Goal: Task Accomplishment & Management: Use online tool/utility

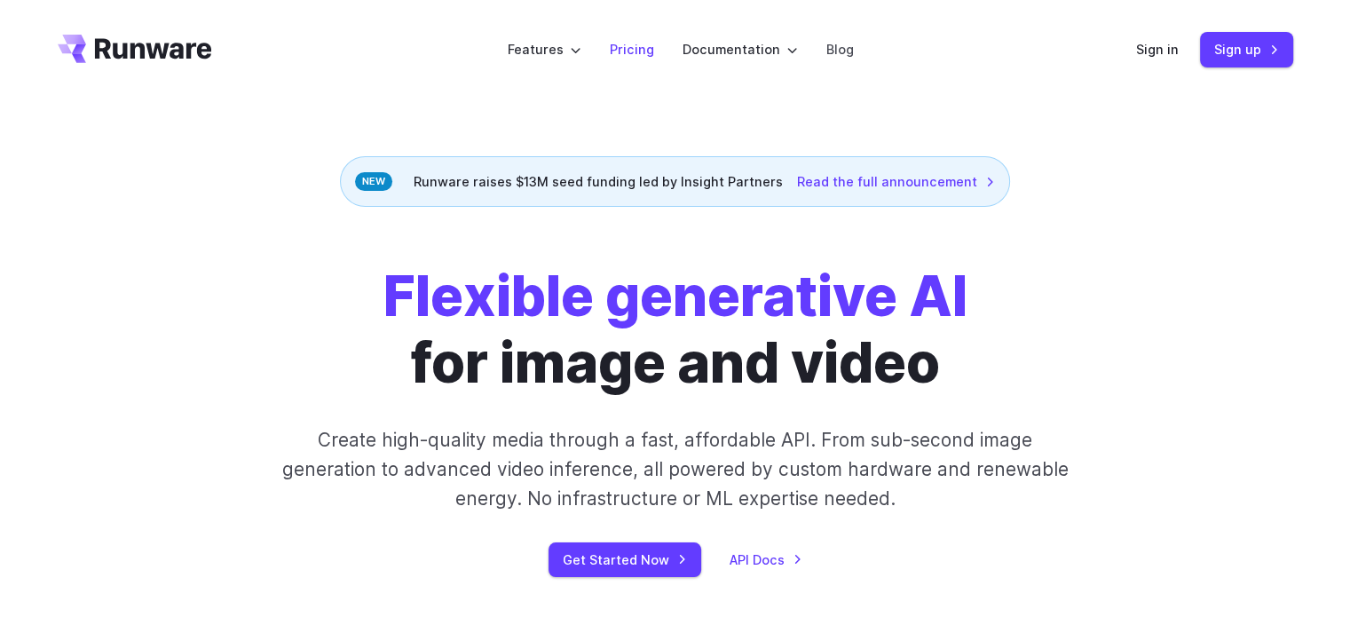
click at [624, 52] on link "Pricing" at bounding box center [632, 49] width 44 height 20
click at [612, 564] on link "Get Started Now" at bounding box center [624, 559] width 153 height 35
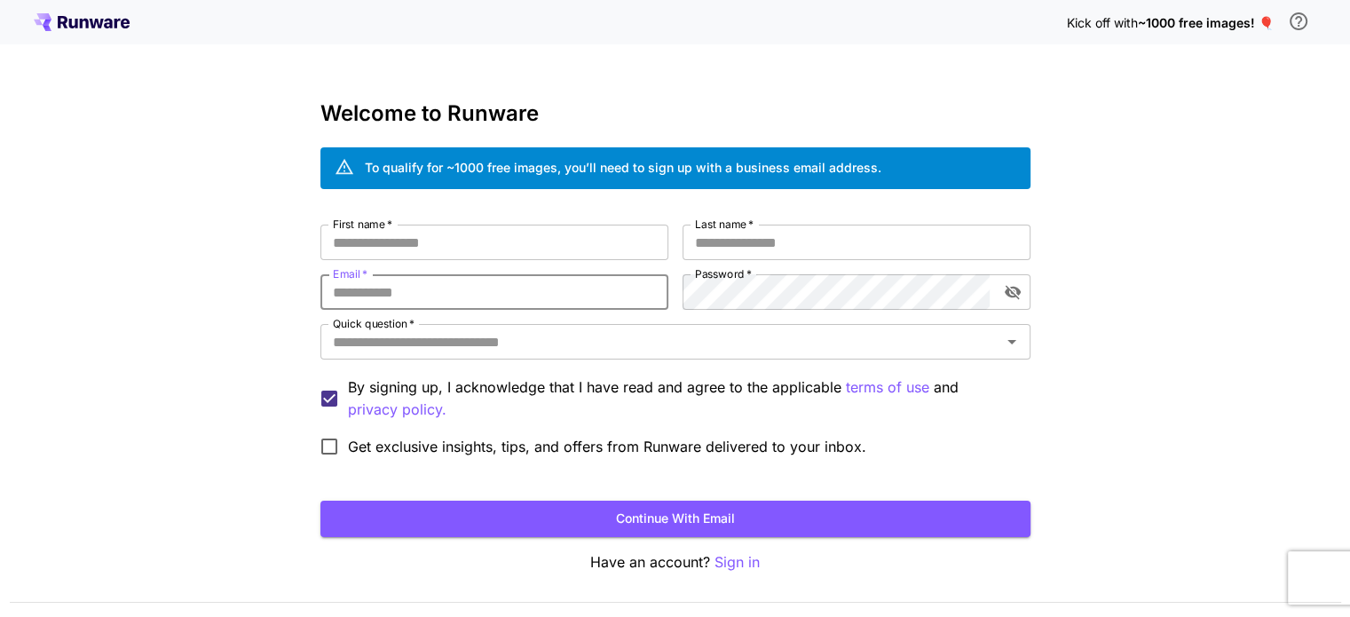
click at [444, 293] on input "Email   *" at bounding box center [494, 292] width 348 height 36
paste input "**********"
type input "**********"
click at [408, 231] on input "First name   *" at bounding box center [494, 243] width 348 height 36
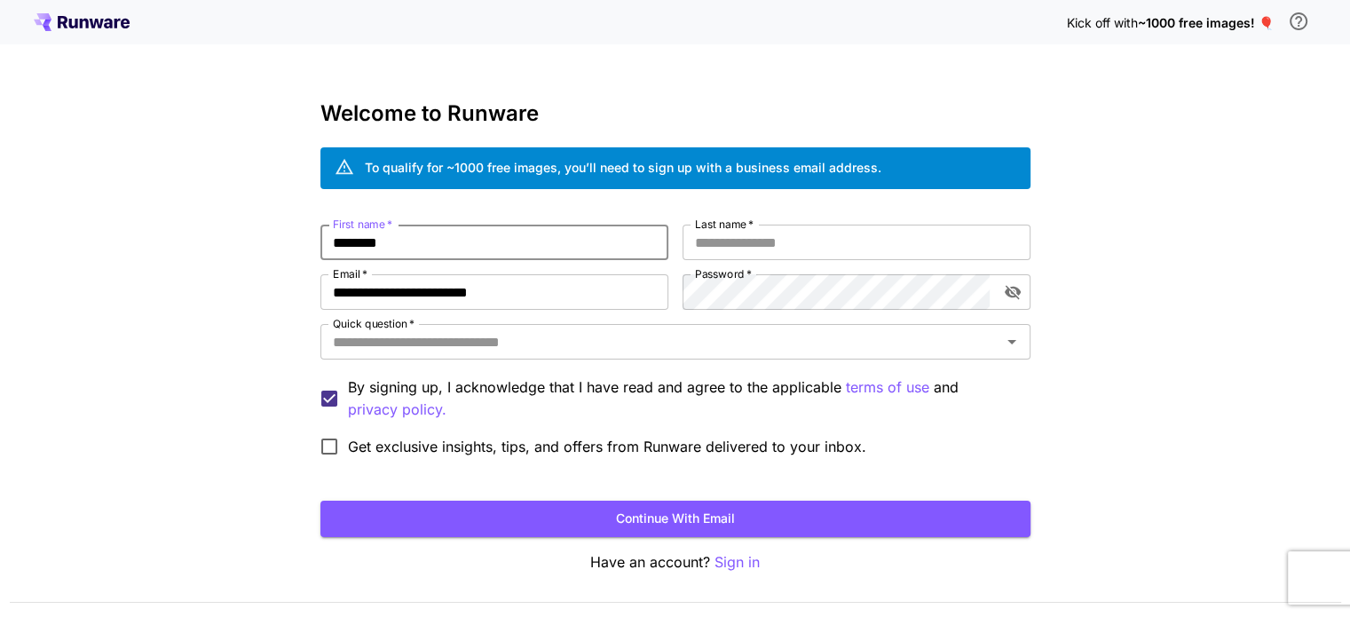
type input "********"
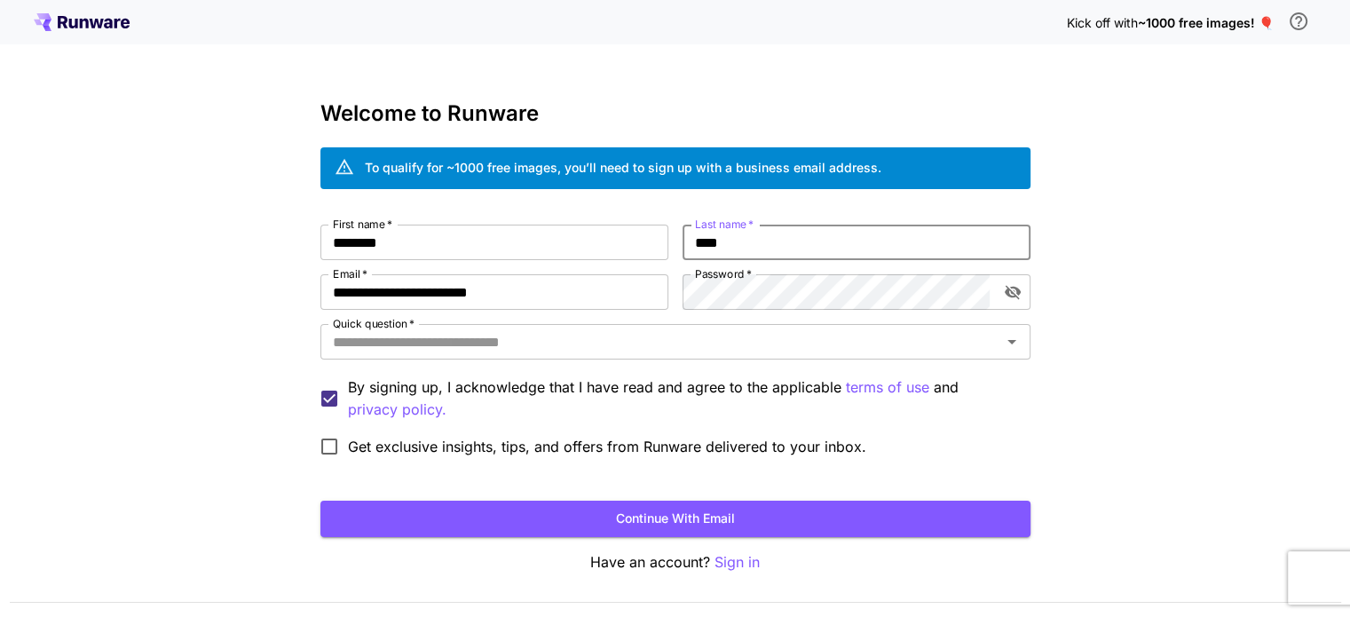
type input "****"
click at [876, 239] on input "****" at bounding box center [857, 243] width 348 height 36
click at [1015, 296] on icon "toggle password visibility" at bounding box center [1012, 293] width 16 height 14
click at [414, 343] on input "Quick question   *" at bounding box center [661, 341] width 670 height 25
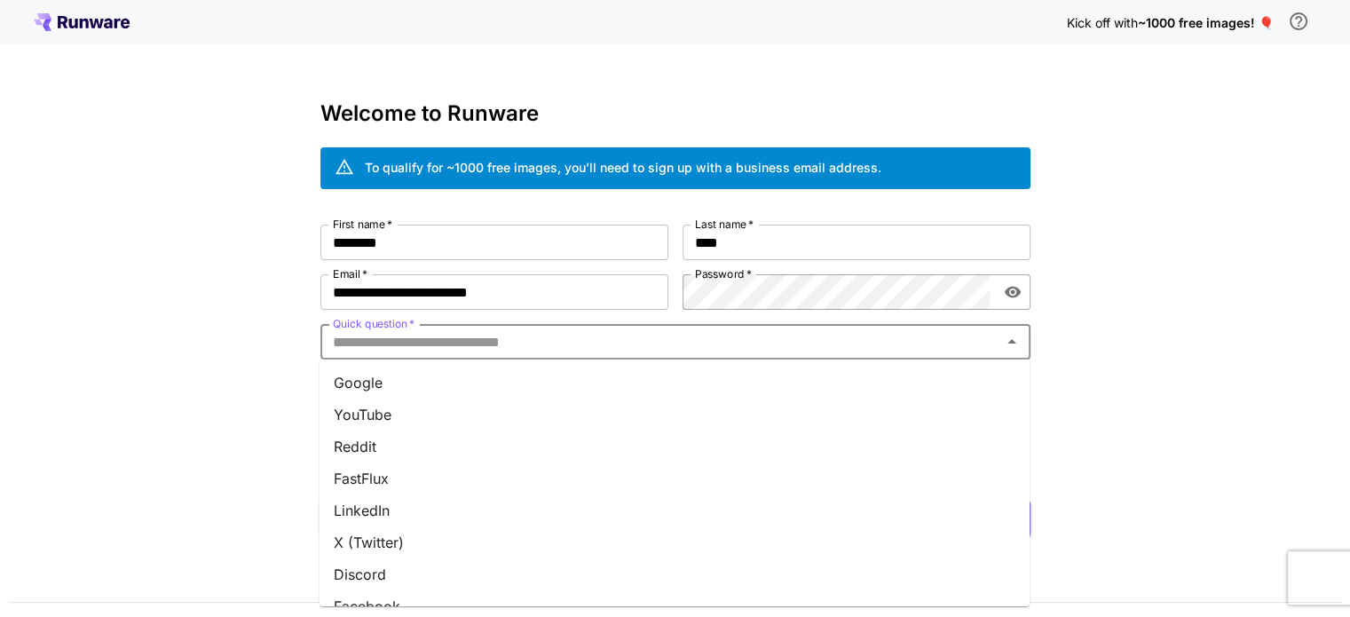
click at [369, 383] on li "Google" at bounding box center [675, 383] width 710 height 32
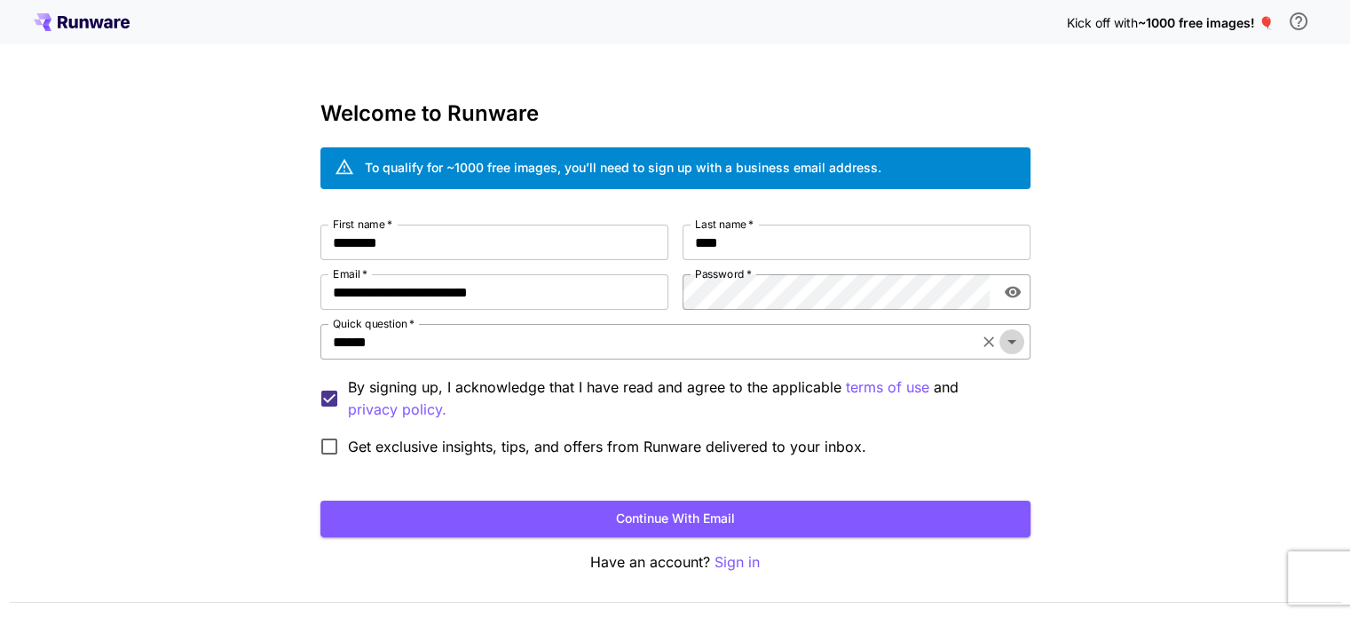
click at [1015, 336] on icon "Open" at bounding box center [1011, 341] width 21 height 21
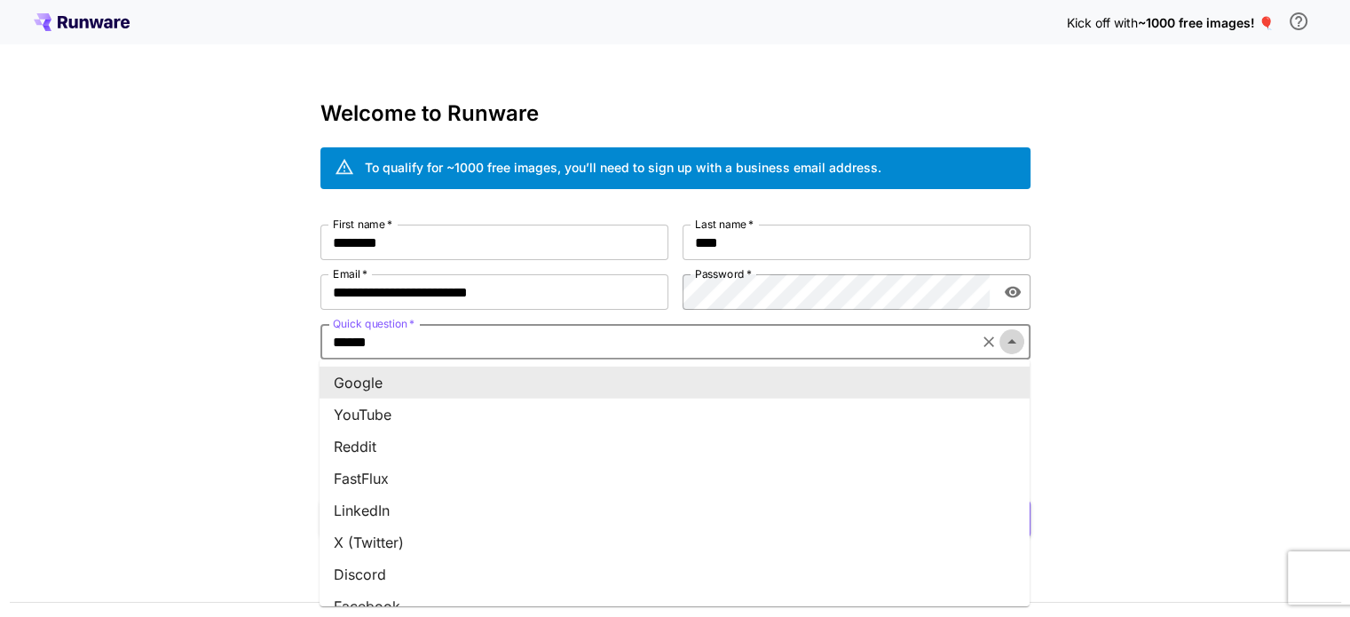
click at [1015, 336] on icon "Close" at bounding box center [1011, 341] width 21 height 21
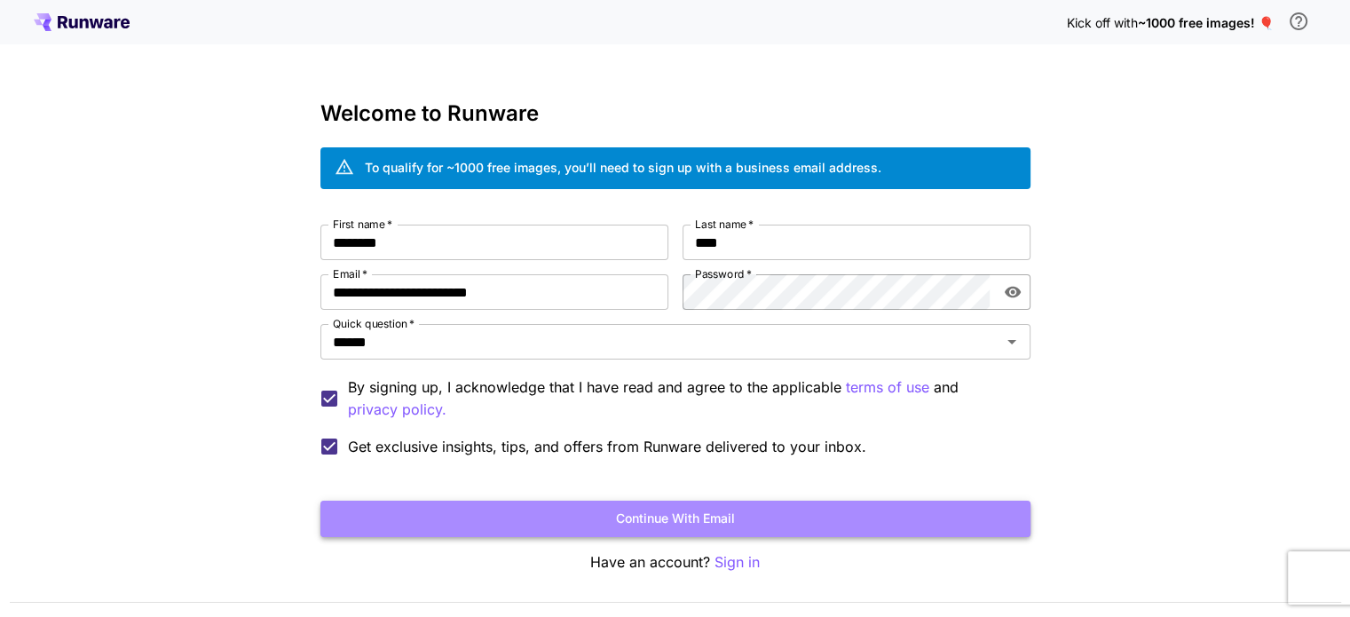
click at [508, 511] on button "Continue with email" at bounding box center [675, 519] width 710 height 36
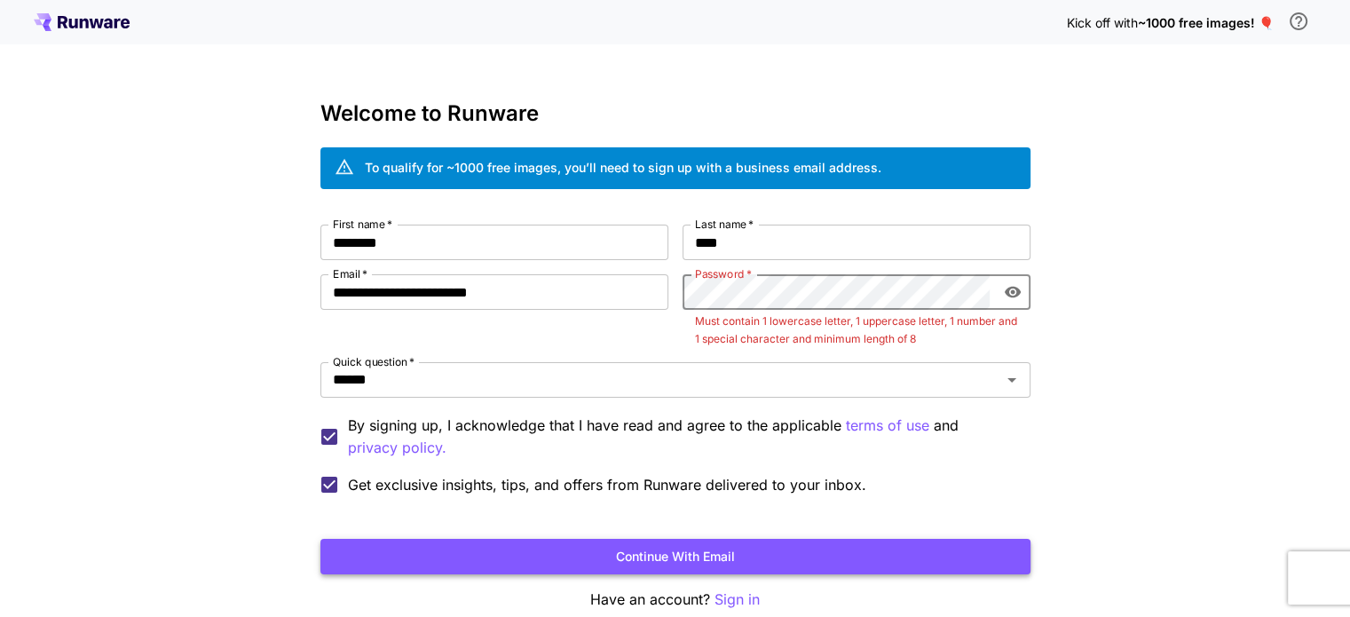
click at [644, 554] on button "Continue with email" at bounding box center [675, 557] width 710 height 36
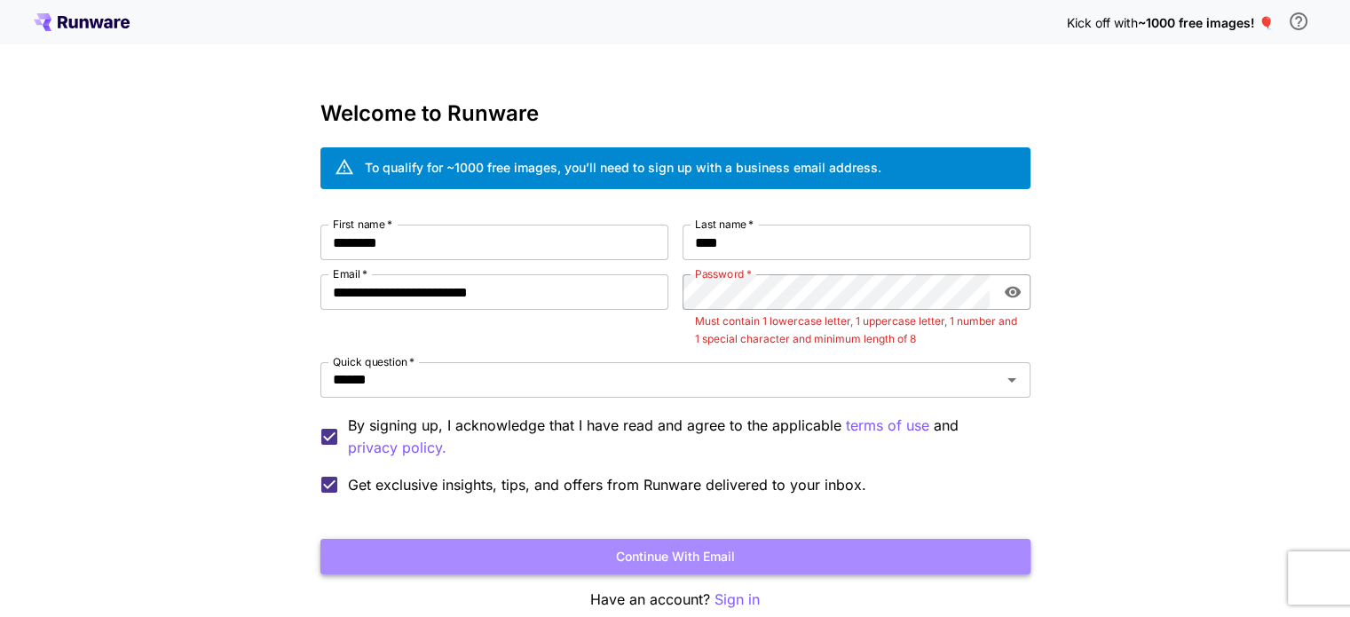
click at [644, 554] on button "Continue with email" at bounding box center [675, 557] width 710 height 36
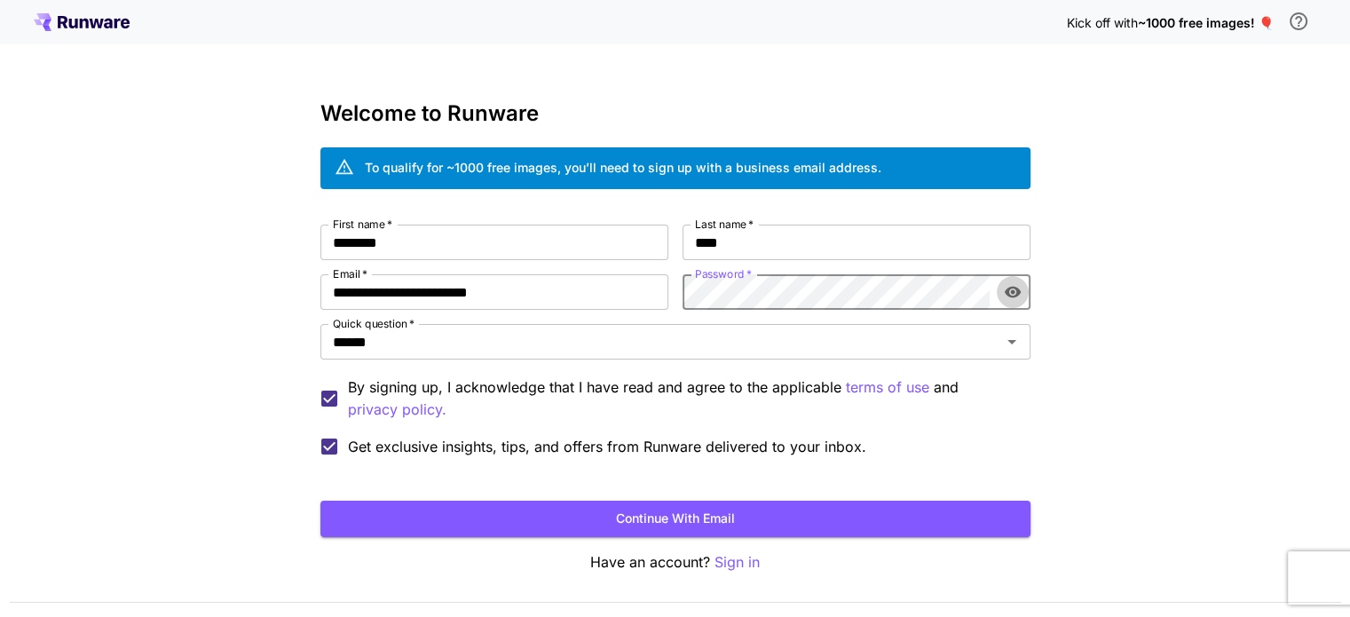
click at [1015, 296] on icon "toggle password visibility" at bounding box center [1012, 293] width 16 height 12
click at [1015, 296] on icon "toggle password visibility" at bounding box center [1012, 293] width 16 height 14
click at [1015, 296] on icon "toggle password visibility" at bounding box center [1012, 293] width 16 height 12
click at [1015, 289] on icon "toggle password visibility" at bounding box center [1012, 293] width 16 height 14
click at [1015, 289] on icon "toggle password visibility" at bounding box center [1012, 293] width 16 height 12
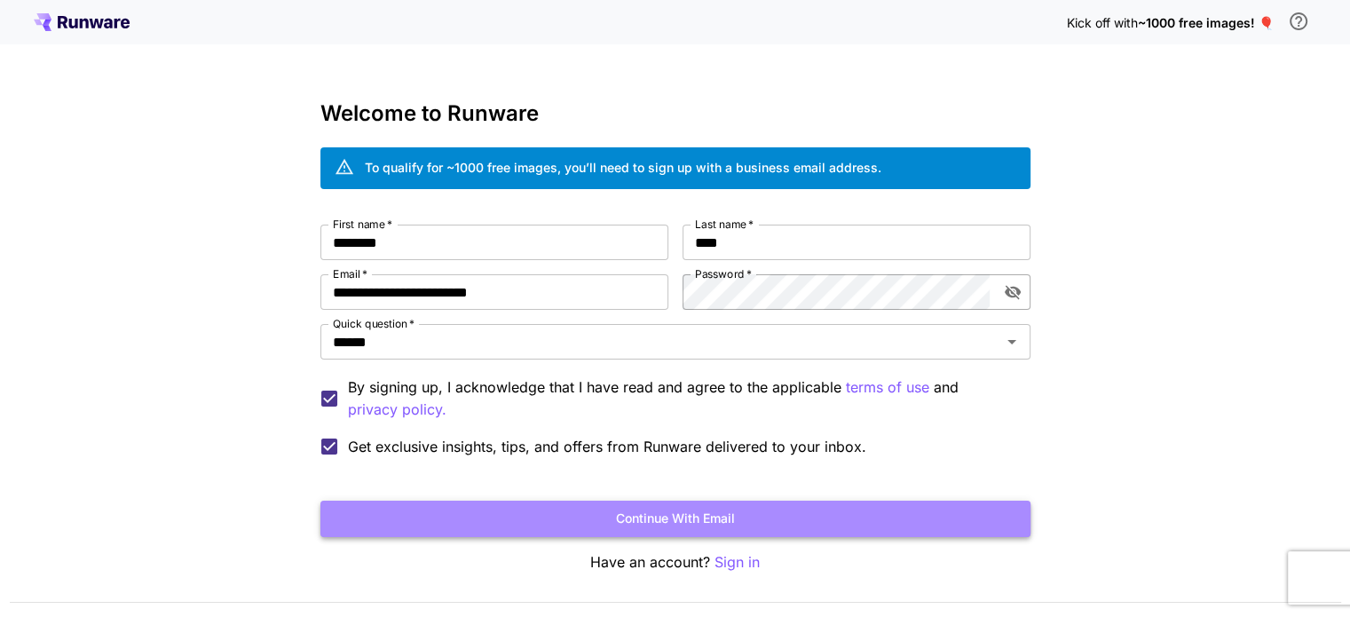
click at [667, 511] on button "Continue with email" at bounding box center [675, 519] width 710 height 36
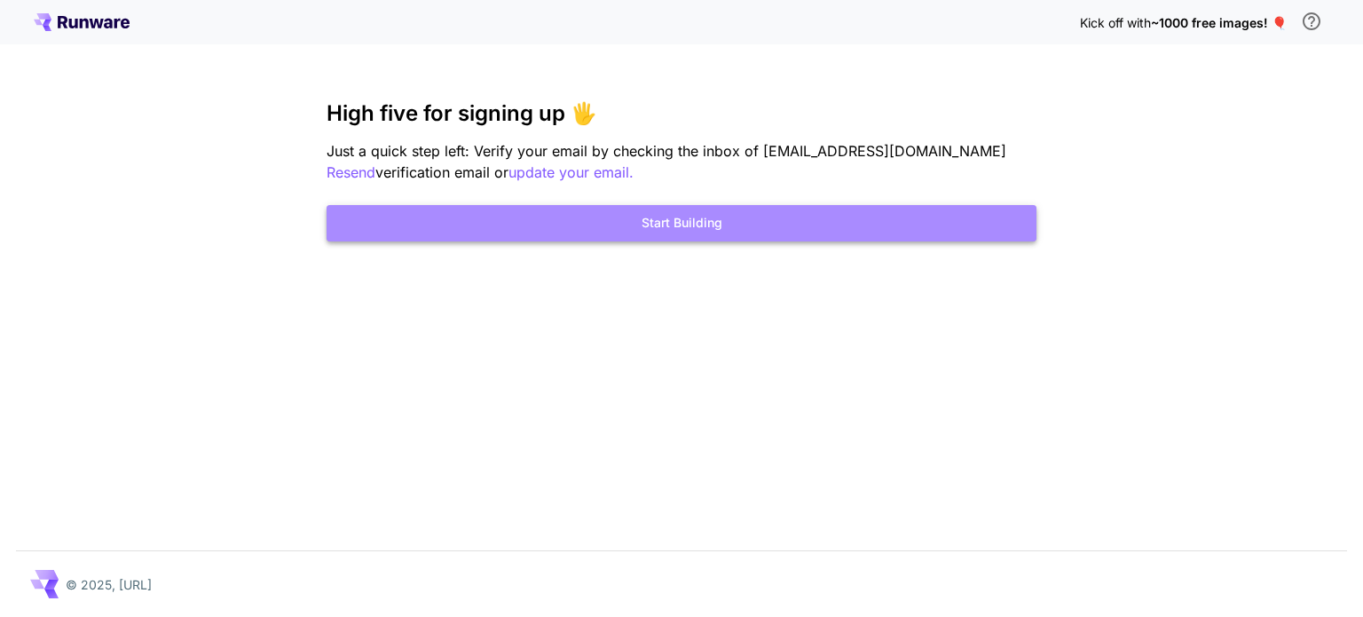
click at [653, 222] on button "Start Building" at bounding box center [682, 223] width 710 height 36
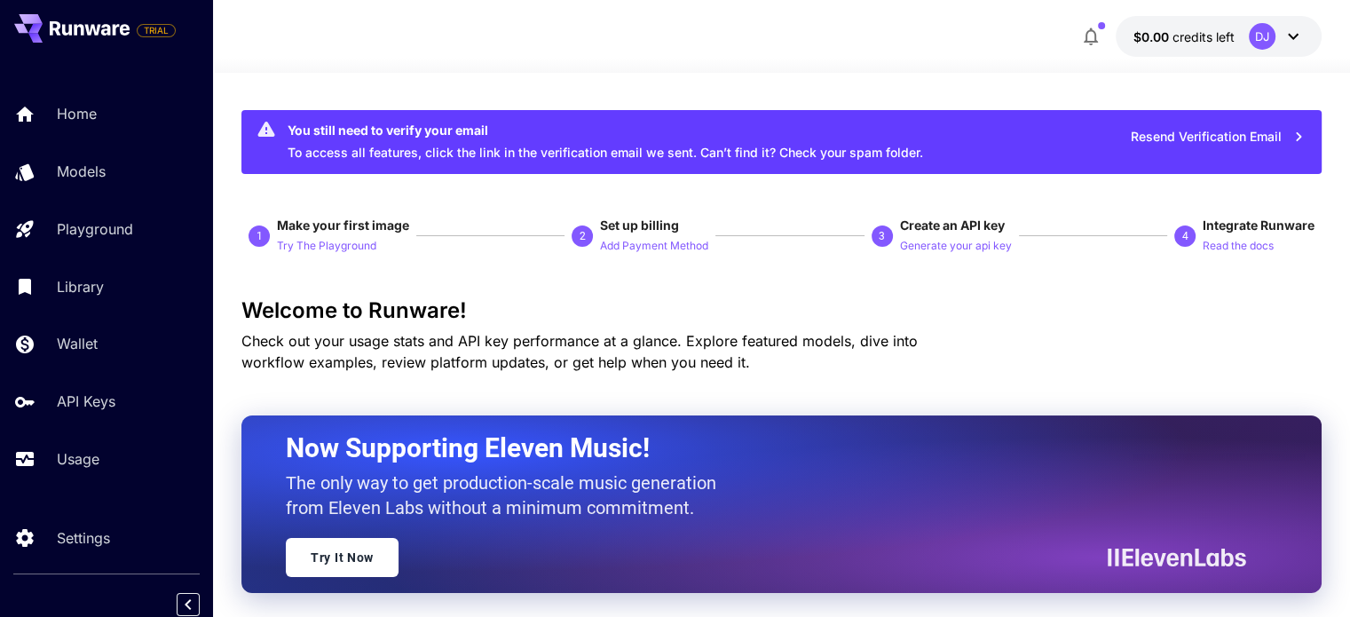
scroll to position [10, 0]
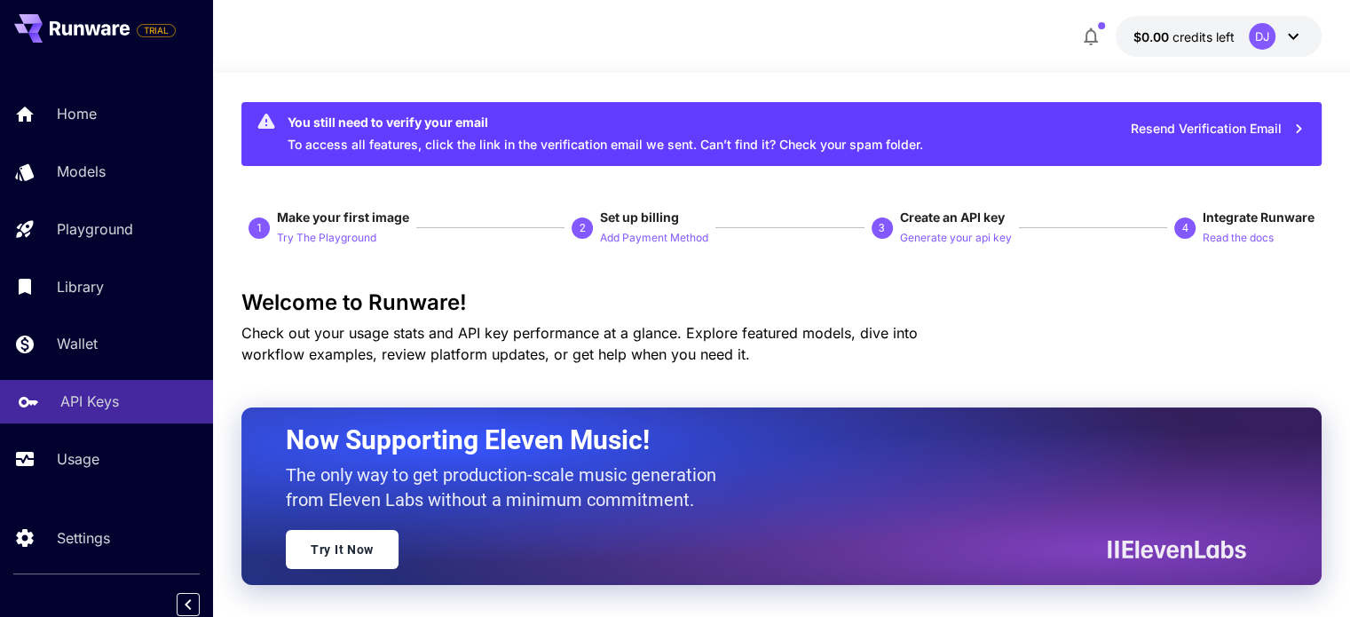
click at [73, 415] on link "API Keys" at bounding box center [106, 401] width 213 height 43
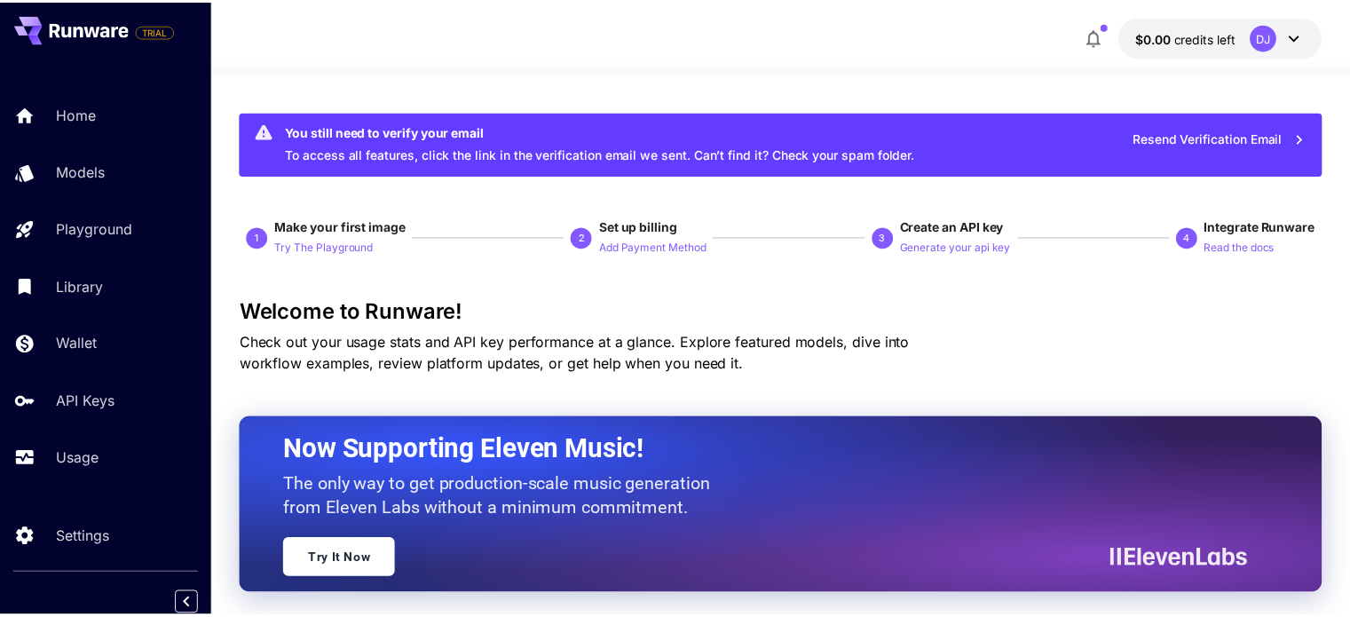
scroll to position [10, 0]
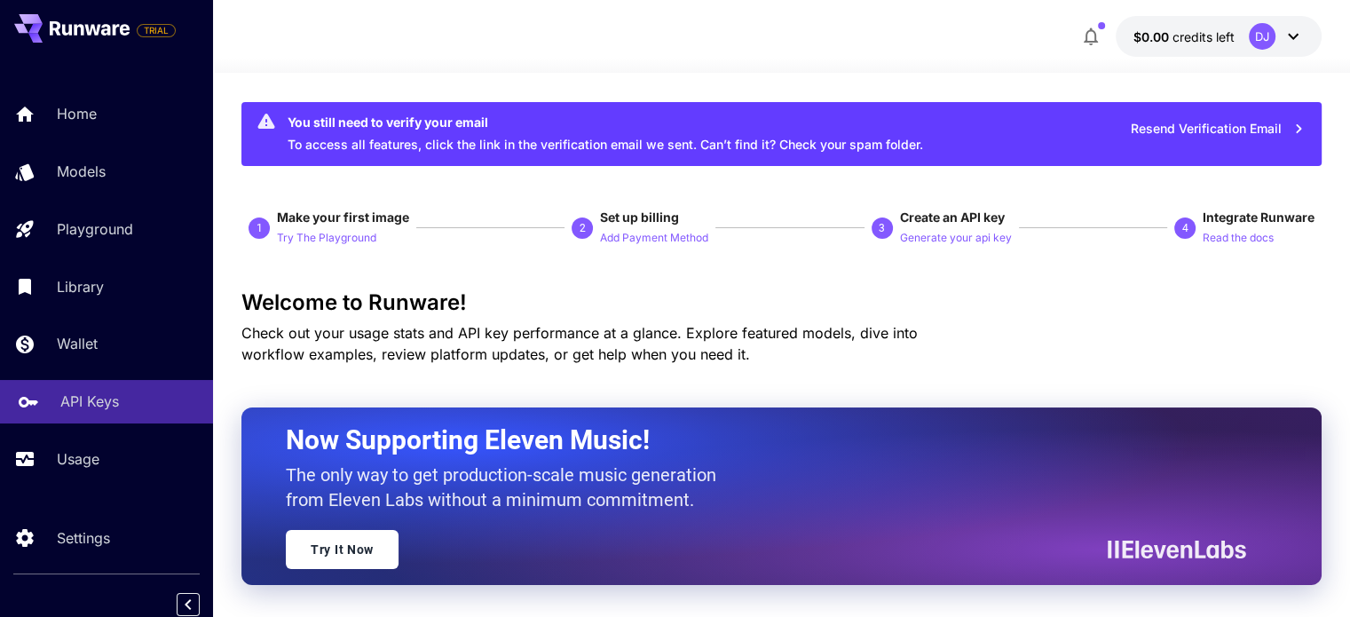
click at [103, 404] on p "API Keys" at bounding box center [89, 401] width 59 height 21
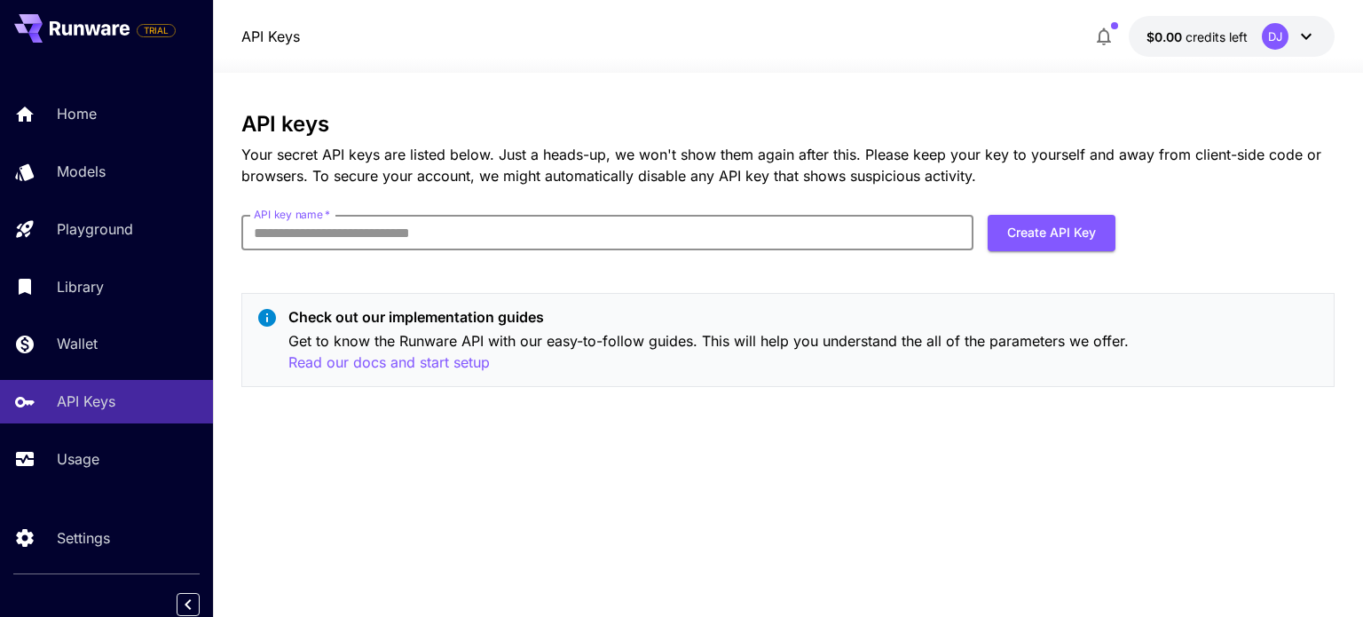
click at [356, 239] on input "API key name   *" at bounding box center [607, 233] width 732 height 36
type input "*********"
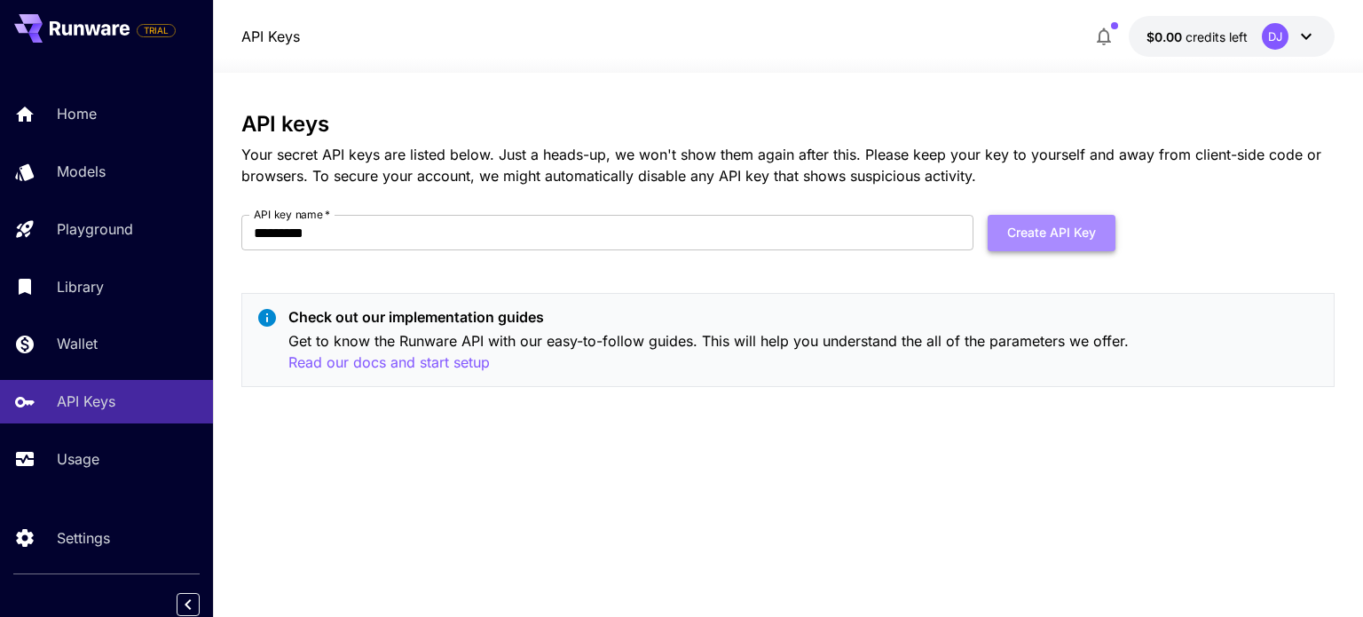
click at [1018, 225] on button "Create API Key" at bounding box center [1052, 233] width 128 height 36
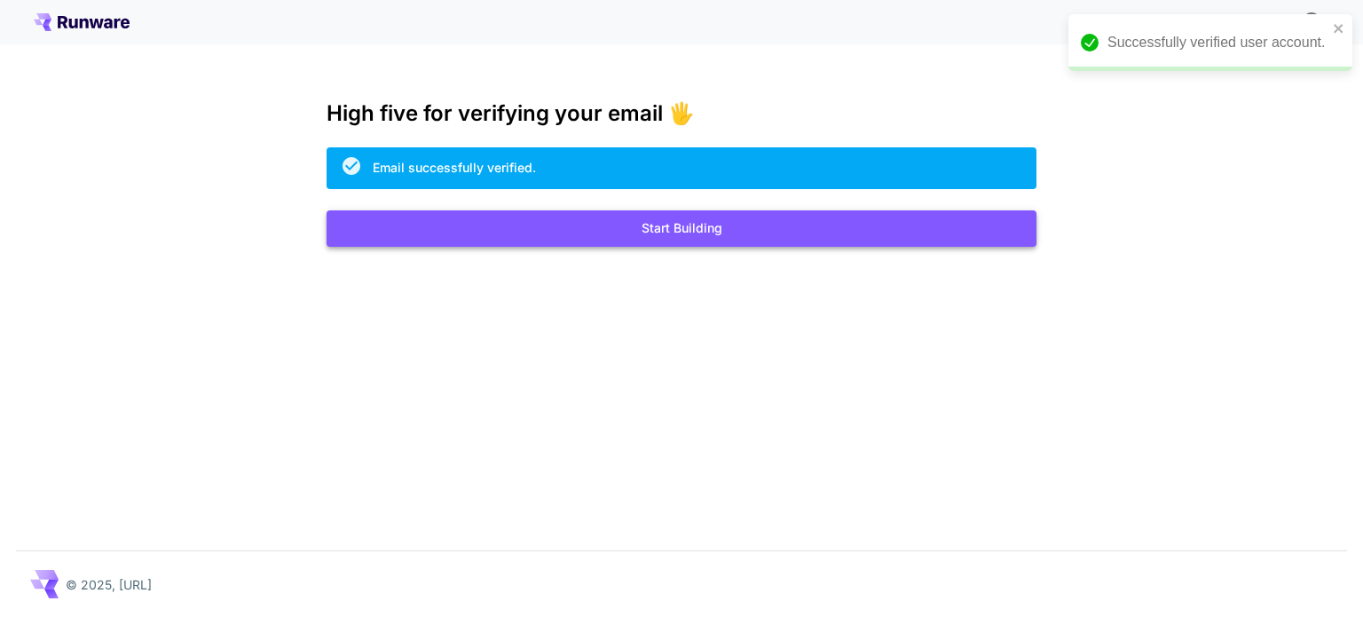
click at [707, 229] on button "Start Building" at bounding box center [682, 228] width 710 height 36
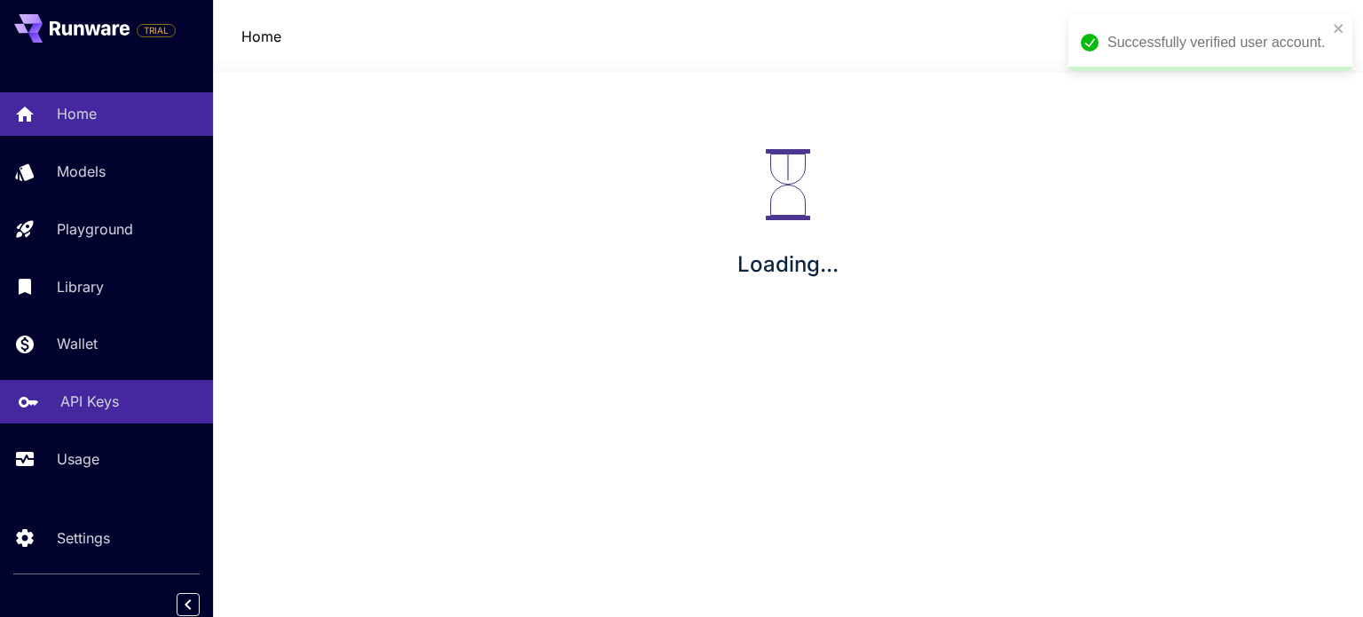
click at [89, 416] on link "API Keys" at bounding box center [106, 401] width 213 height 43
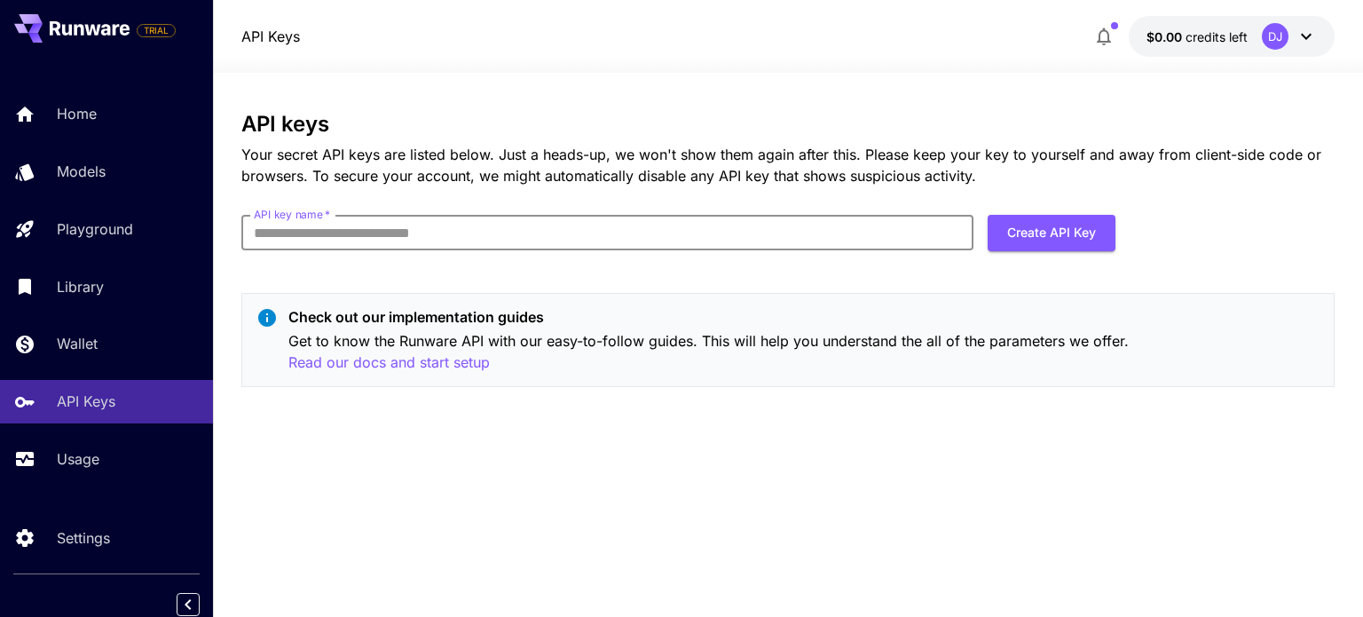
click at [342, 225] on input "API key name   *" at bounding box center [607, 233] width 732 height 36
type input "*********"
click at [998, 235] on button "Create API Key" at bounding box center [1052, 233] width 128 height 36
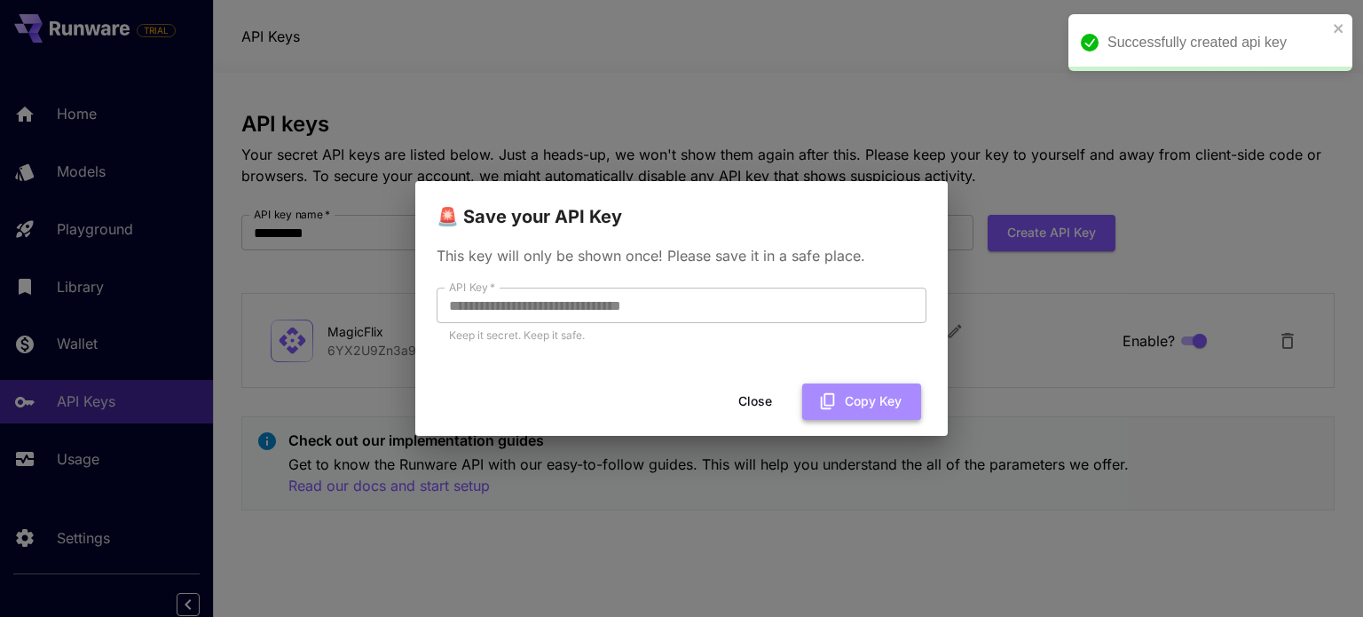
click at [859, 400] on button "Copy Key" at bounding box center [861, 401] width 119 height 36
